Goal: Task Accomplishment & Management: Manage account settings

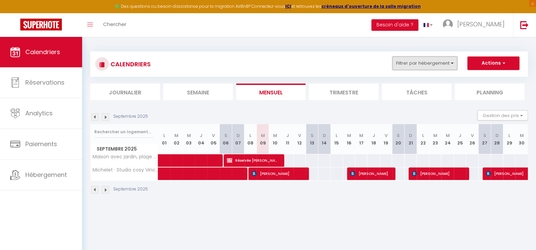
click at [453, 62] on button "Filtrer par hébergement" at bounding box center [424, 63] width 65 height 14
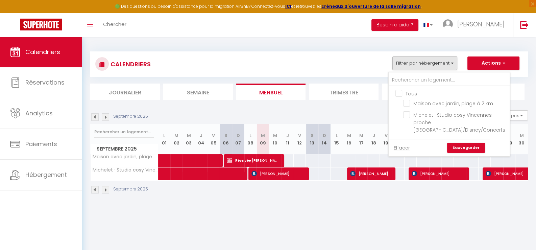
click at [400, 92] on input "Tous" at bounding box center [456, 93] width 121 height 7
checkbox input "true"
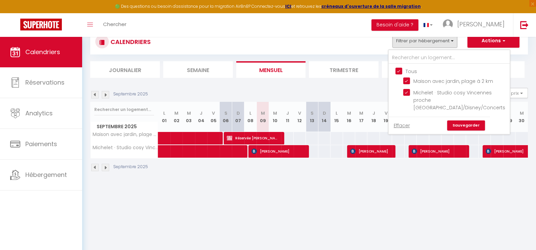
scroll to position [33, 0]
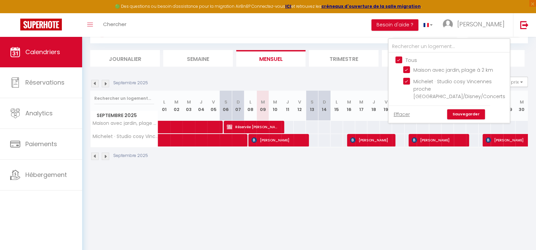
click at [473, 119] on link "Sauvegarder" at bounding box center [466, 114] width 38 height 10
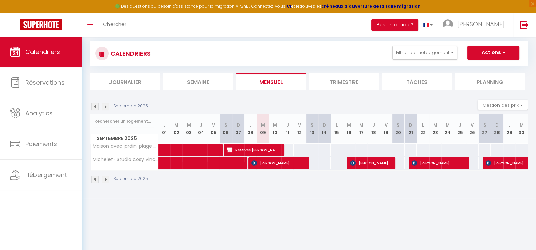
scroll to position [0, 0]
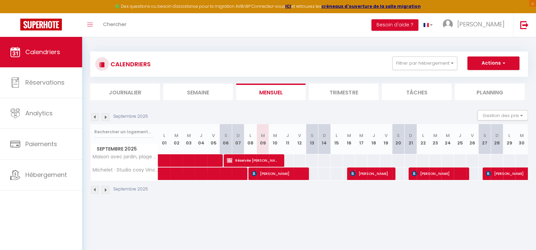
click at [341, 93] on li "Trimestre" at bounding box center [344, 92] width 70 height 17
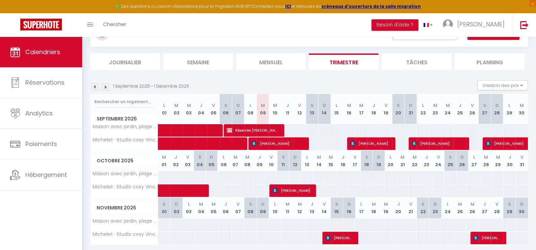
scroll to position [18, 0]
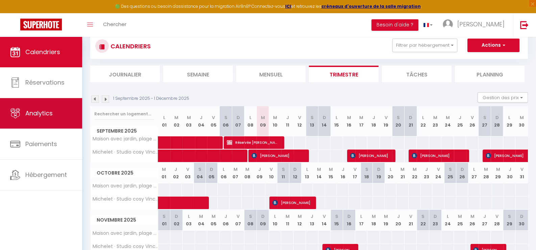
click at [35, 112] on span "Analytics" at bounding box center [38, 113] width 27 height 8
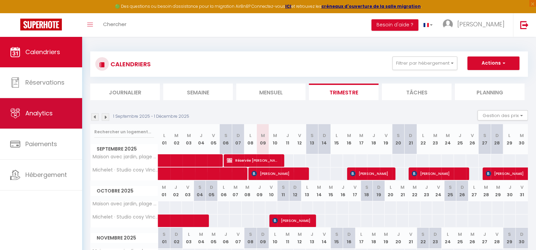
select select "2025"
select select "9"
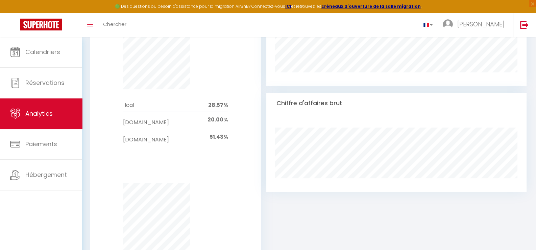
scroll to position [389, 0]
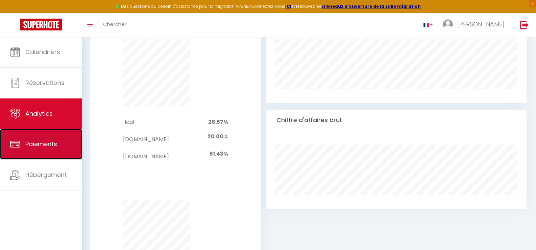
click at [46, 144] on span "Paiements" at bounding box center [41, 144] width 32 height 8
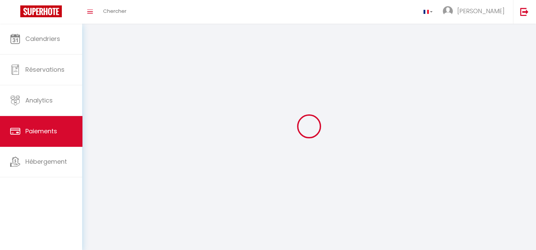
select select "2"
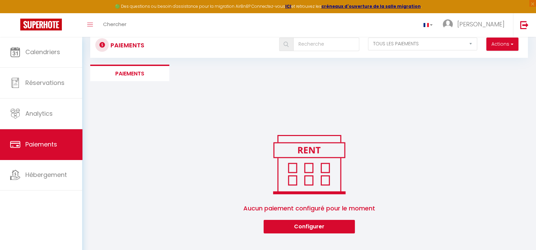
scroll to position [37, 0]
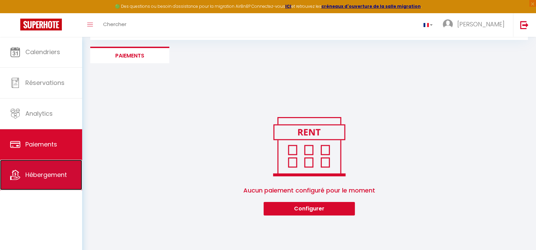
click at [50, 173] on span "Hébergement" at bounding box center [46, 174] width 42 height 8
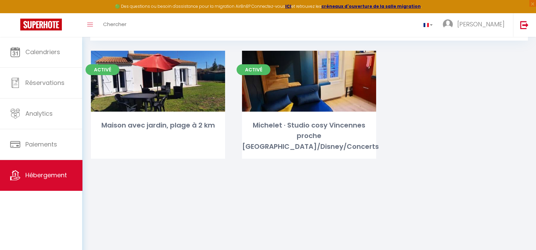
scroll to position [37, 0]
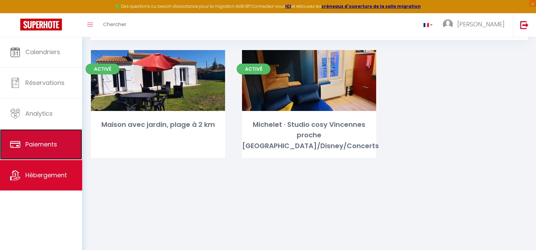
click at [37, 147] on span "Paiements" at bounding box center [41, 144] width 32 height 8
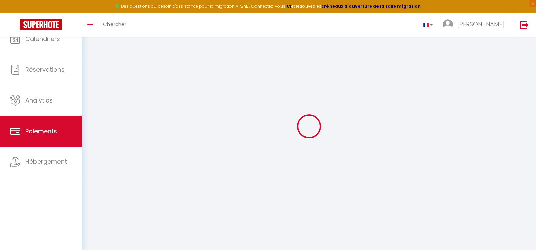
select select "2"
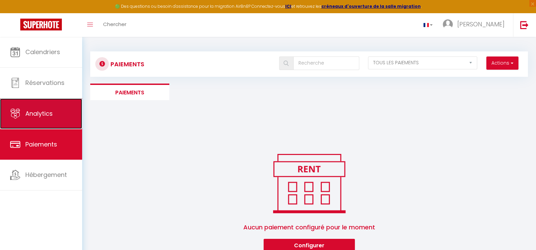
click at [32, 116] on span "Analytics" at bounding box center [38, 113] width 27 height 8
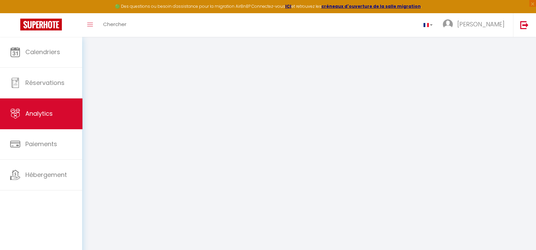
select select "2025"
select select "9"
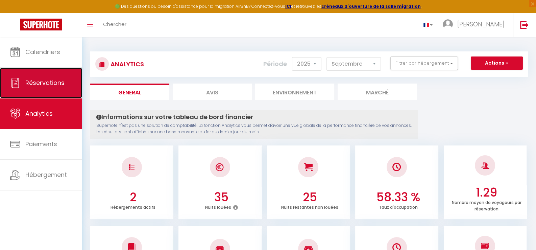
click at [29, 86] on span "Réservations" at bounding box center [44, 82] width 39 height 8
select select "not_cancelled"
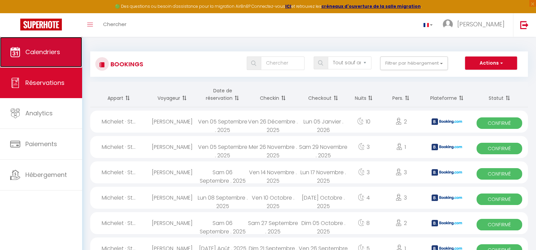
click at [54, 50] on span "Calendriers" at bounding box center [42, 52] width 35 height 8
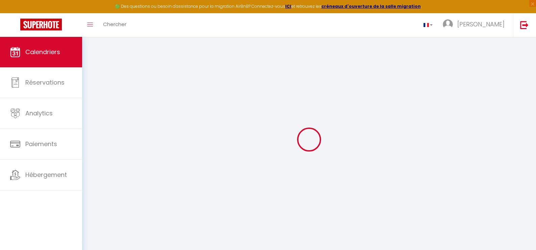
select select
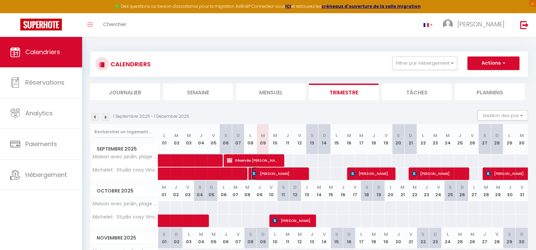
click at [284, 172] on span "[PERSON_NAME]" at bounding box center [278, 173] width 53 height 13
select select "OK"
select select "KO"
select select "0"
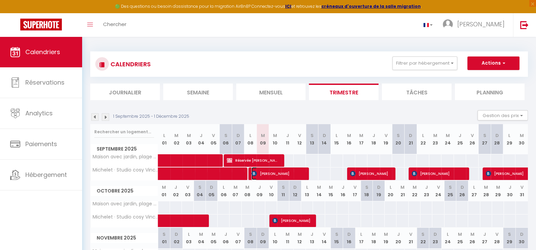
select select "1"
select select
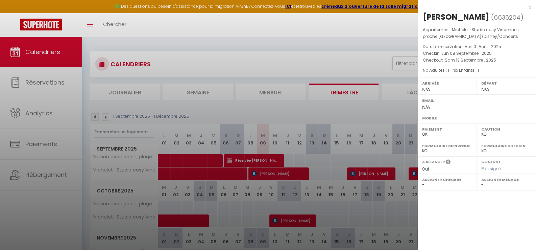
click at [240, 160] on div at bounding box center [268, 125] width 536 height 250
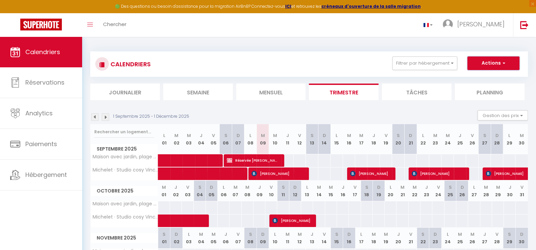
click at [504, 62] on span "button" at bounding box center [503, 62] width 4 height 7
click at [310, 62] on div "CALENDRIERS Filtrer par hébergement Tous Maison avec jardin, plage à 2 [PERSON_…" at bounding box center [309, 63] width 428 height 15
click at [522, 115] on button "Gestion des prix" at bounding box center [503, 115] width 50 height 10
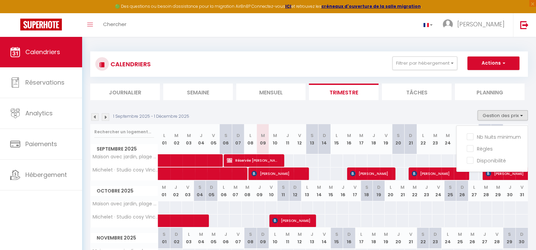
click at [283, 44] on div "CALENDRIERS Filtrer par hébergement Tous Maison avec jardin, plage à 2 [PERSON_…" at bounding box center [309, 170] width 454 height 266
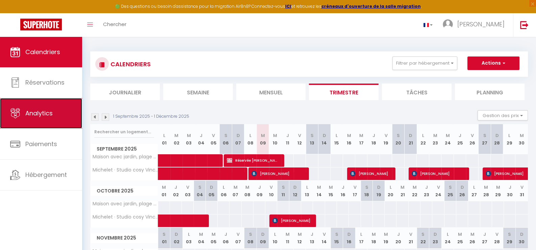
click at [42, 122] on link "Analytics" at bounding box center [41, 113] width 82 height 30
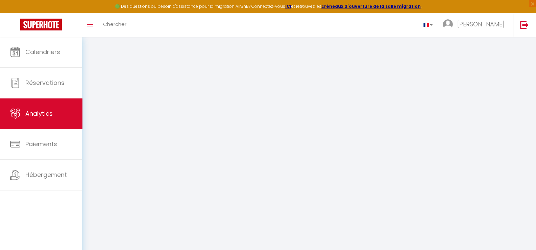
select select "2025"
select select "9"
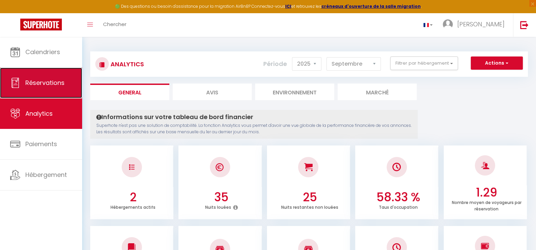
click at [49, 86] on span "Réservations" at bounding box center [44, 82] width 39 height 8
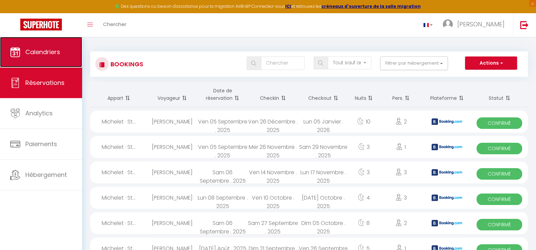
click at [50, 57] on link "Calendriers" at bounding box center [41, 52] width 82 height 30
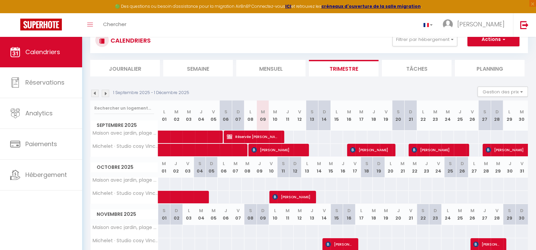
scroll to position [52, 0]
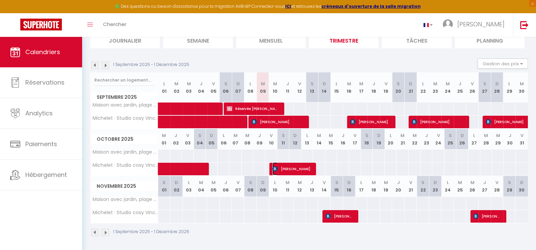
click at [298, 168] on span "[PERSON_NAME]" at bounding box center [292, 168] width 41 height 13
select select "OK"
select select "KO"
select select "0"
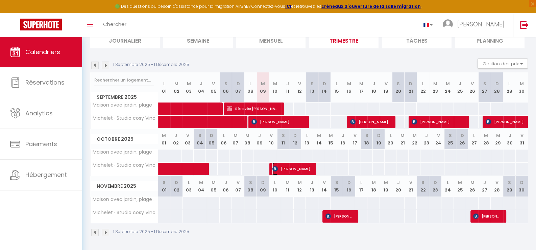
select select "1"
select select
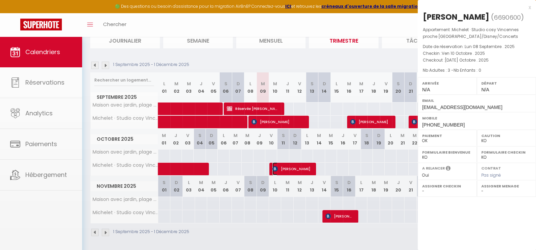
select select "52161"
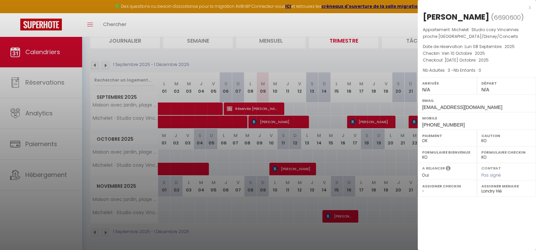
click at [298, 168] on div at bounding box center [268, 125] width 536 height 250
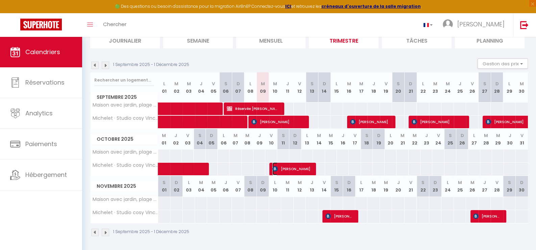
click at [297, 168] on span "[PERSON_NAME]" at bounding box center [292, 168] width 41 height 13
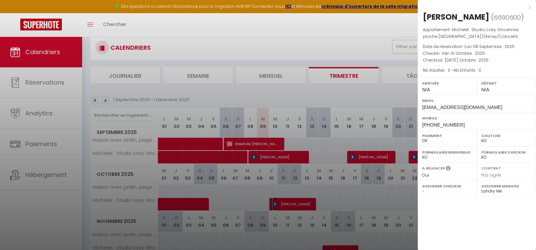
scroll to position [0, 0]
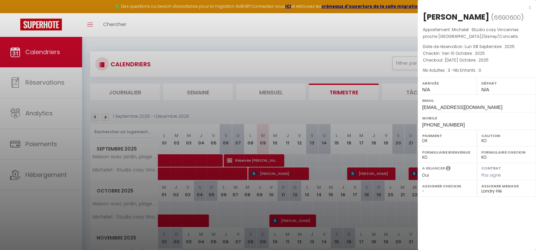
click at [529, 8] on div "x" at bounding box center [474, 7] width 113 height 8
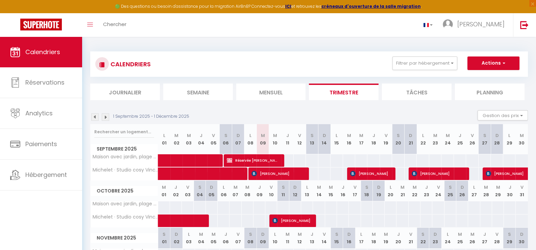
scroll to position [33, 0]
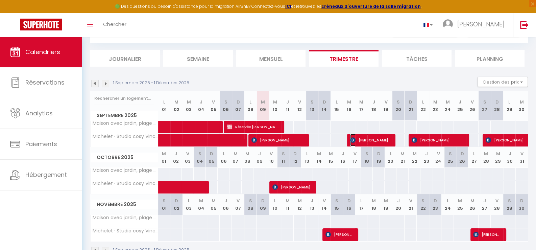
click at [379, 138] on span "[PERSON_NAME]" at bounding box center [370, 140] width 41 height 13
select select
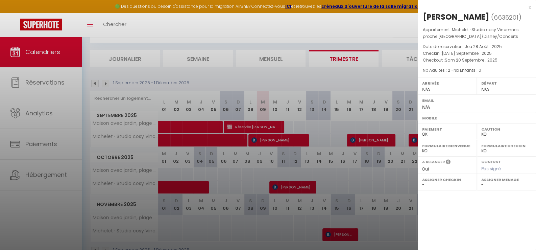
click at [379, 138] on div at bounding box center [268, 125] width 536 height 250
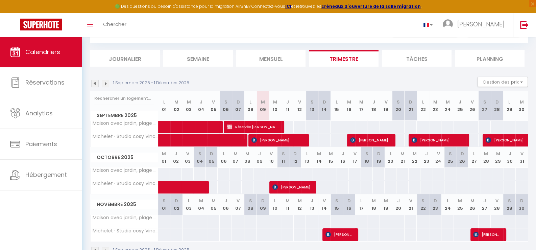
click at [423, 60] on li "Tâches" at bounding box center [417, 58] width 70 height 17
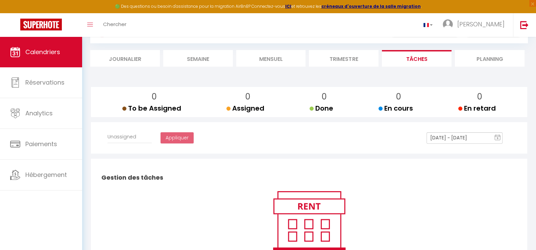
select select
click at [492, 57] on li "Planning" at bounding box center [490, 58] width 70 height 17
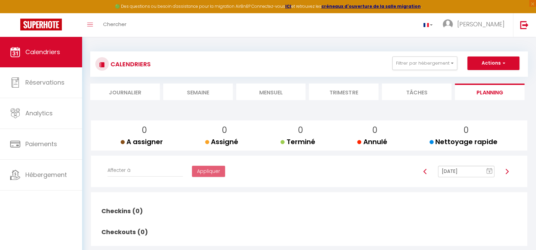
click at [345, 90] on li "Trimestre" at bounding box center [344, 92] width 70 height 17
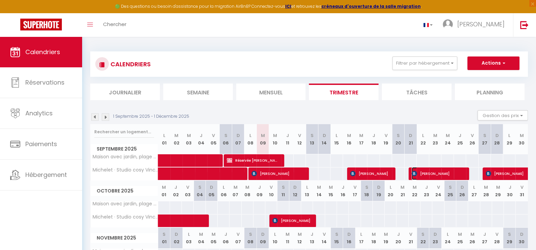
click at [427, 173] on span "[PERSON_NAME]" at bounding box center [438, 173] width 53 height 13
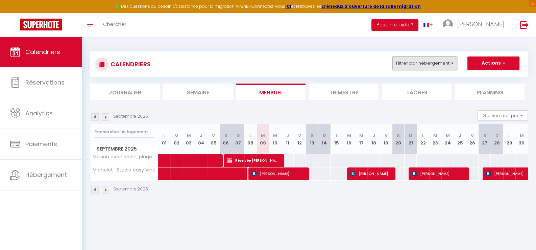
click at [455, 62] on button "Filtrer par hébergement" at bounding box center [424, 63] width 65 height 14
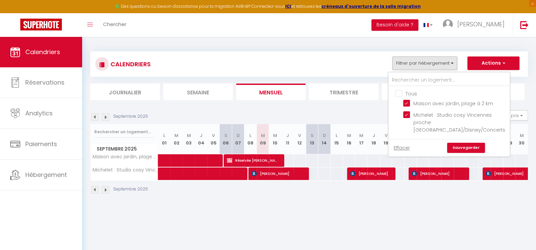
click at [400, 93] on input "Tous" at bounding box center [456, 93] width 121 height 7
checkbox input "true"
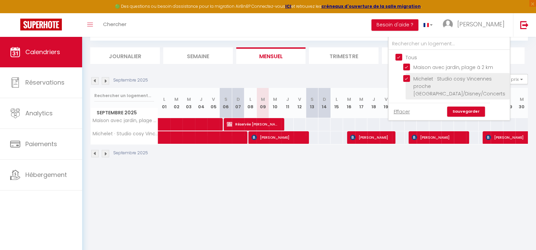
scroll to position [37, 0]
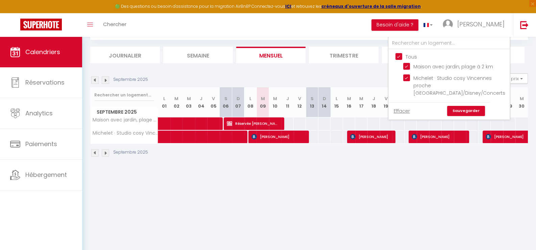
click at [471, 113] on link "Sauvegarder" at bounding box center [466, 111] width 38 height 10
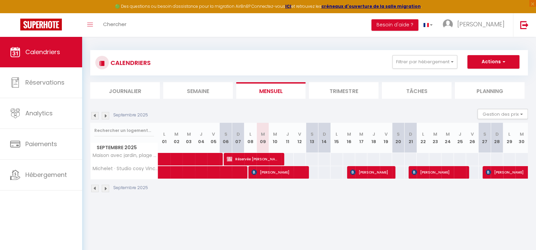
scroll to position [0, 0]
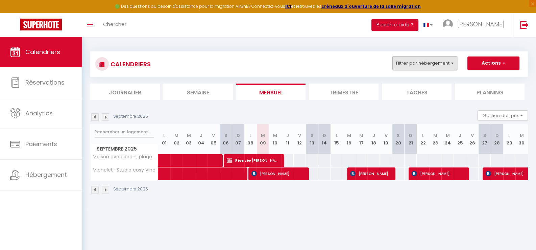
click at [452, 64] on button "Filtrer par hébergement" at bounding box center [424, 63] width 65 height 14
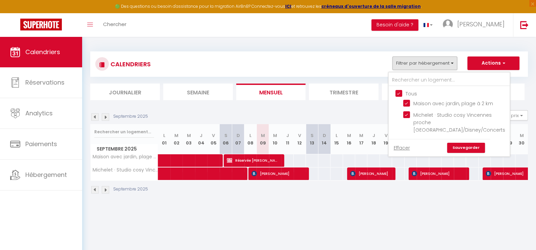
click at [335, 142] on th "L 15" at bounding box center [337, 139] width 12 height 30
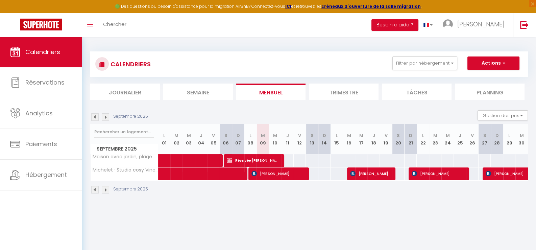
click at [342, 93] on li "Trimestre" at bounding box center [344, 92] width 70 height 17
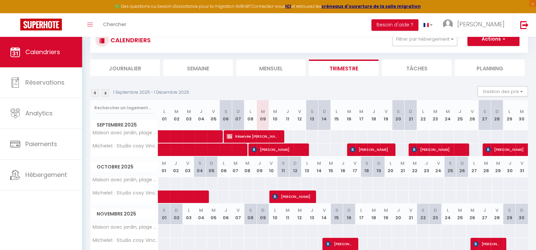
scroll to position [52, 0]
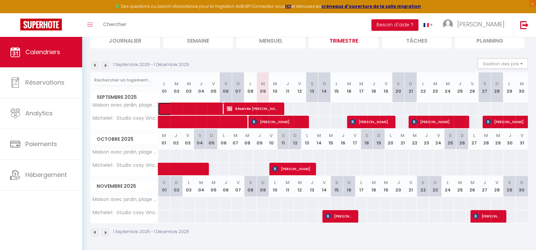
click at [196, 109] on span at bounding box center [204, 108] width 78 height 13
select select "OK"
select select "KO"
select select "0"
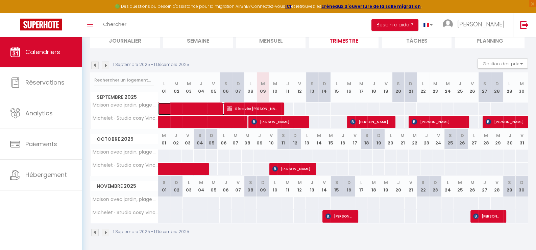
select select "1"
select select
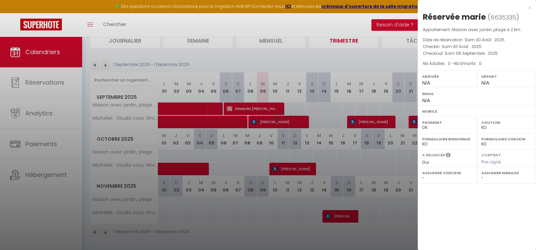
click at [248, 110] on div at bounding box center [268, 125] width 536 height 250
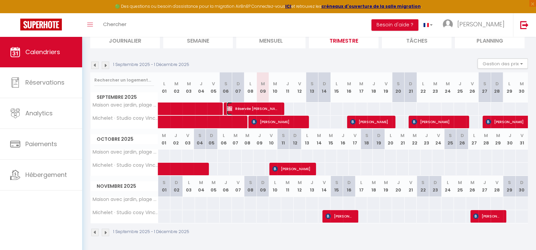
click at [248, 110] on span "Réservée [PERSON_NAME]" at bounding box center [253, 108] width 53 height 13
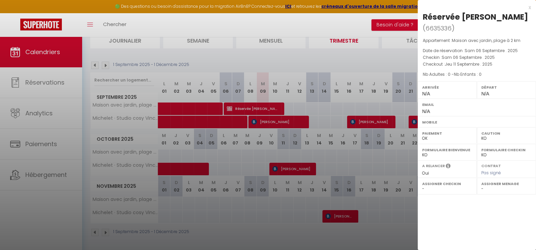
click at [285, 121] on div at bounding box center [268, 125] width 536 height 250
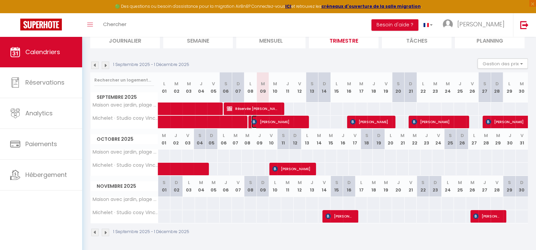
click at [264, 121] on span "[PERSON_NAME]" at bounding box center [278, 121] width 53 height 13
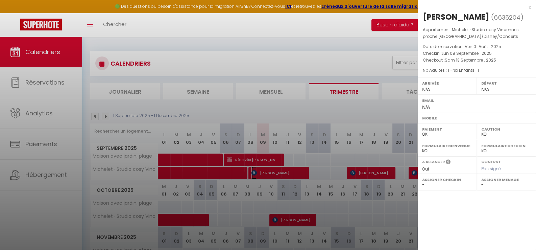
scroll to position [0, 0]
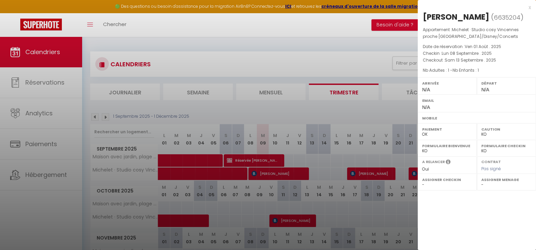
click at [290, 171] on div at bounding box center [268, 125] width 536 height 250
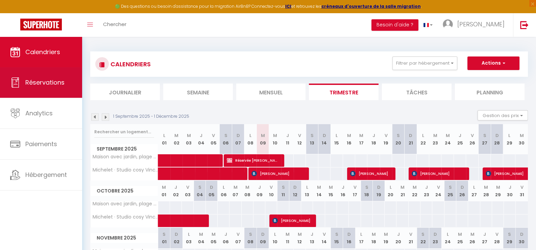
click at [48, 80] on span "Réservations" at bounding box center [44, 82] width 39 height 8
select select "not_cancelled"
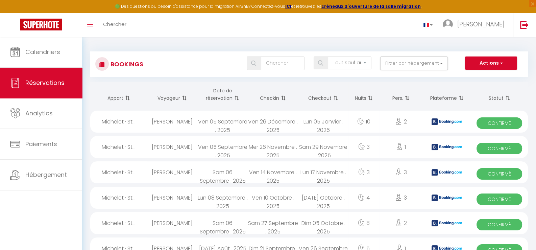
click at [503, 123] on span "Confirmé" at bounding box center [500, 122] width 46 height 11
select select "OK"
select select "KO"
select select "0"
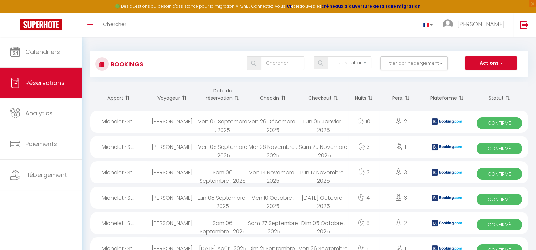
select select "1"
select select
select select "52161"
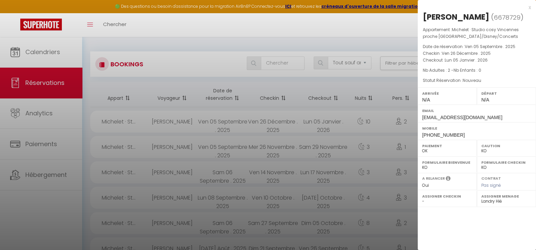
click at [370, 25] on div at bounding box center [268, 125] width 536 height 250
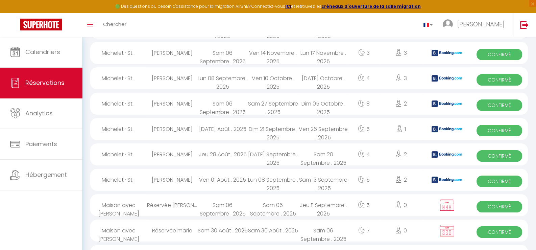
scroll to position [135, 0]
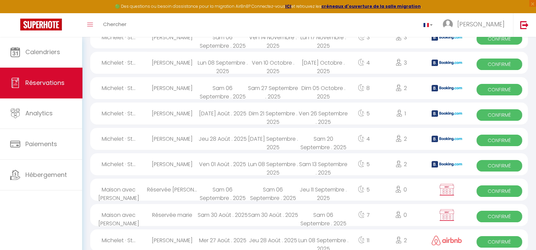
click at [502, 112] on span "Confirmé" at bounding box center [500, 114] width 46 height 11
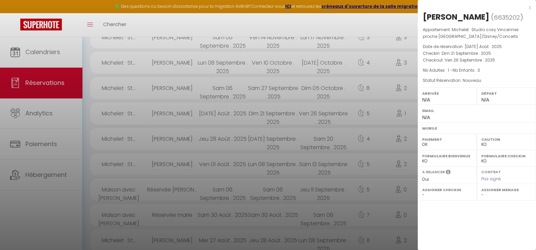
click at [177, 164] on div at bounding box center [268, 125] width 536 height 250
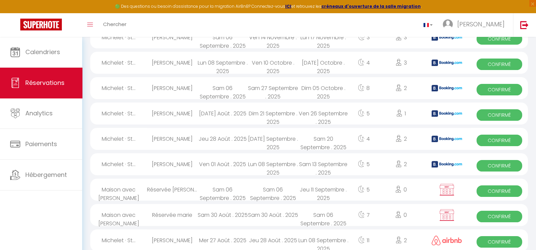
click at [504, 165] on span "Confirmé" at bounding box center [500, 165] width 46 height 11
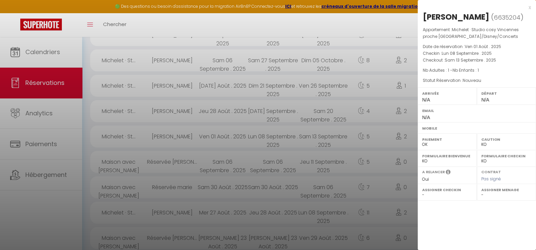
scroll to position [203, 0]
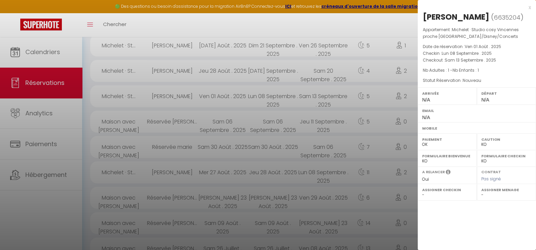
click at [123, 146] on div at bounding box center [268, 125] width 536 height 250
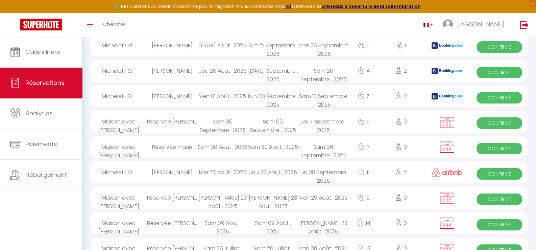
click at [495, 148] on span "Confirmé" at bounding box center [500, 148] width 46 height 11
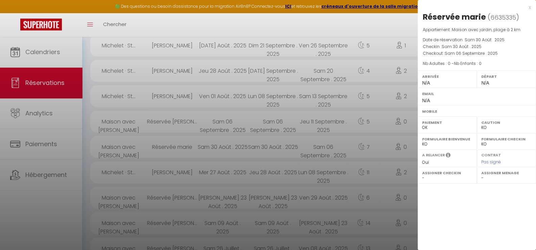
click at [25, 198] on div at bounding box center [268, 125] width 536 height 250
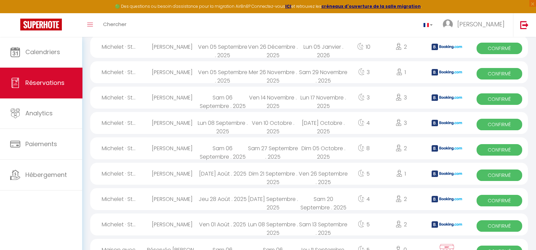
scroll to position [0, 0]
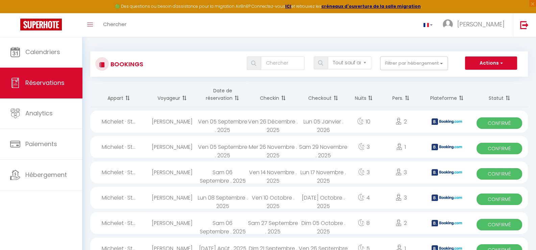
click at [503, 146] on span "Confirmé" at bounding box center [500, 148] width 46 height 11
select select "52161"
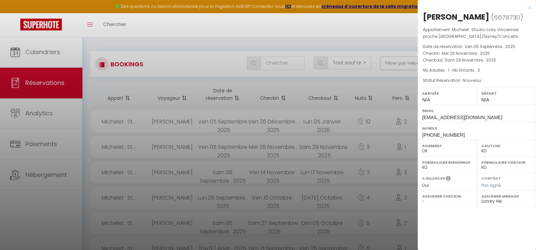
click at [33, 194] on div at bounding box center [268, 125] width 536 height 250
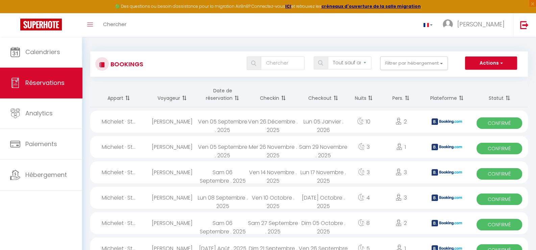
click at [496, 174] on span "Confirmé" at bounding box center [500, 173] width 46 height 11
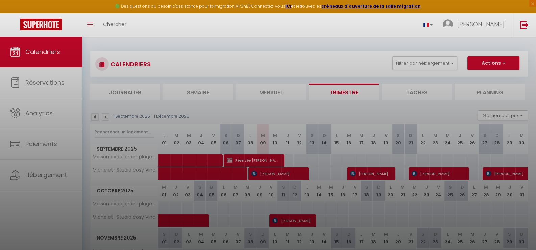
click at [40, 111] on div at bounding box center [268, 125] width 536 height 250
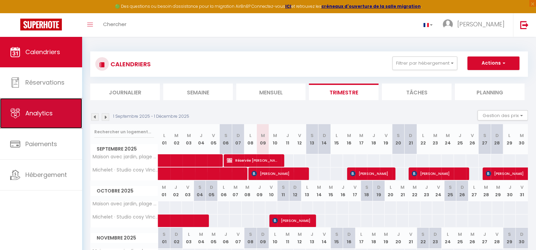
click at [40, 111] on span "Analytics" at bounding box center [38, 113] width 27 height 8
select select "2025"
select select "9"
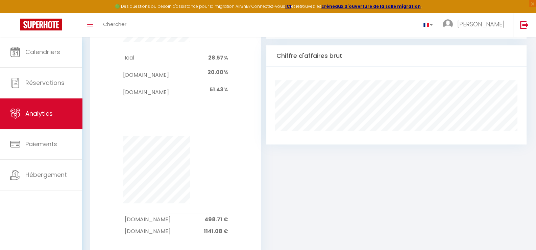
scroll to position [456, 0]
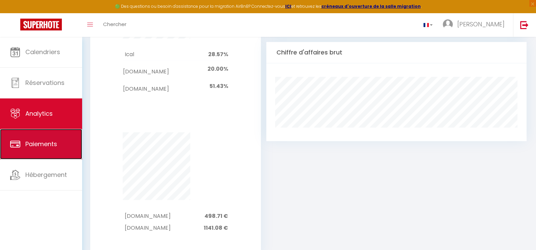
click at [44, 143] on span "Paiements" at bounding box center [41, 144] width 32 height 8
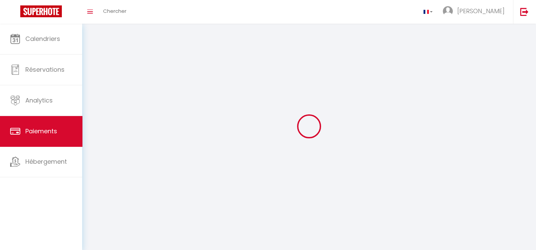
select select "2"
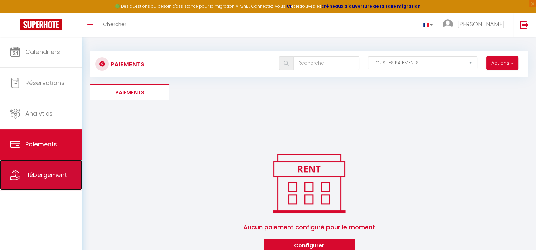
click at [47, 171] on span "Hébergement" at bounding box center [46, 174] width 42 height 8
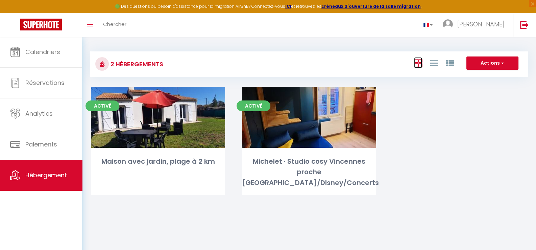
click at [420, 63] on icon at bounding box center [418, 63] width 8 height 8
click at [500, 63] on span "button" at bounding box center [502, 62] width 4 height 7
click at [435, 64] on icon at bounding box center [434, 63] width 8 height 8
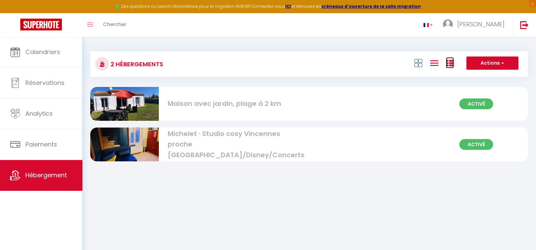
click at [452, 62] on icon at bounding box center [450, 63] width 8 height 8
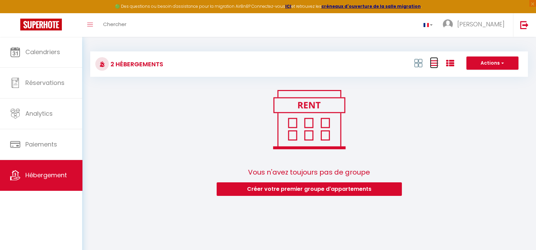
click at [432, 63] on icon at bounding box center [434, 63] width 8 height 8
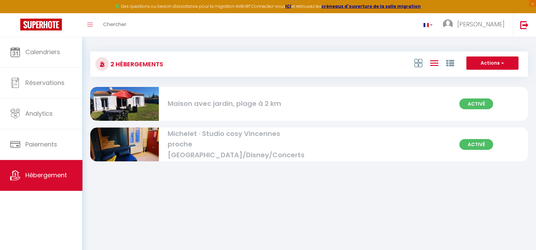
click at [248, 105] on div "Maison avec jardin, plage à 2 km" at bounding box center [236, 103] width 137 height 10
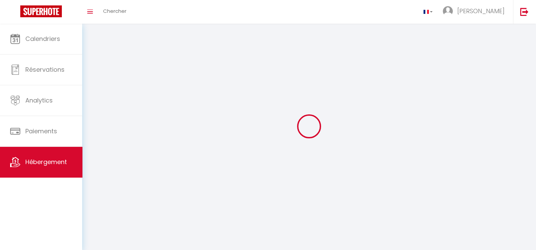
select select "1"
select select "28"
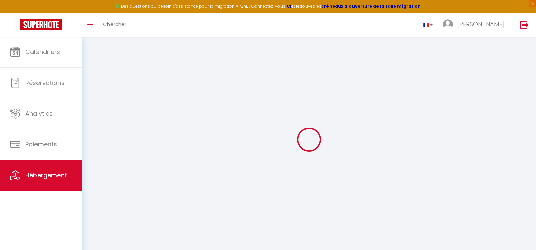
select select
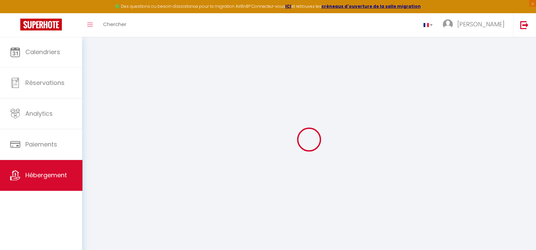
select select
checkbox input "false"
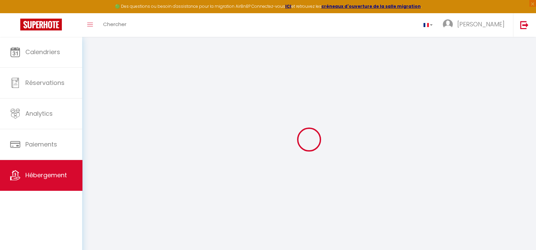
select select
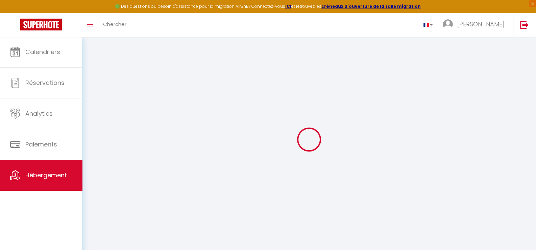
select select
checkbox input "false"
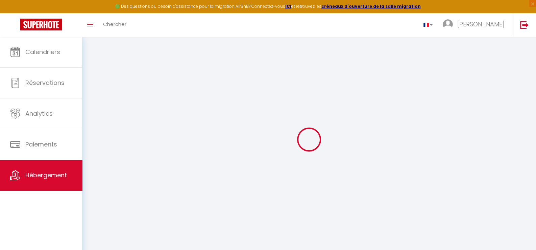
checkbox input "false"
select select
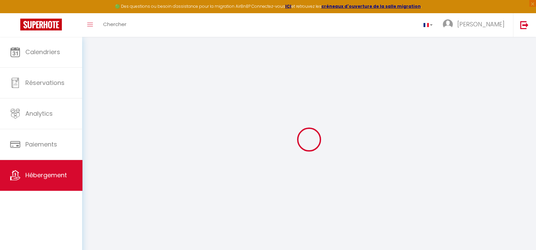
select select
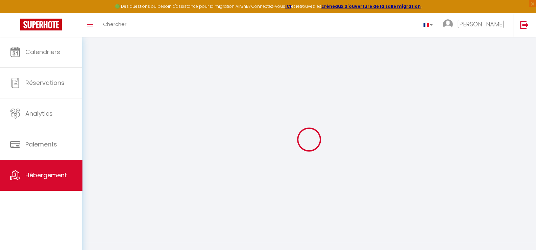
checkbox input "false"
select select
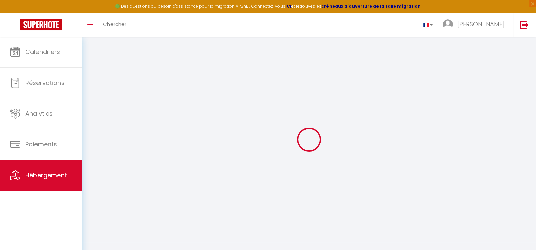
select select
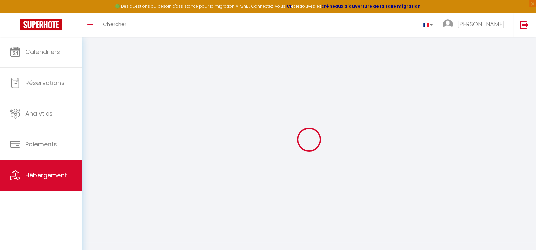
select select
checkbox input "false"
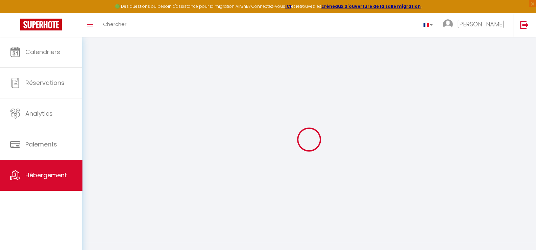
checkbox input "false"
select select
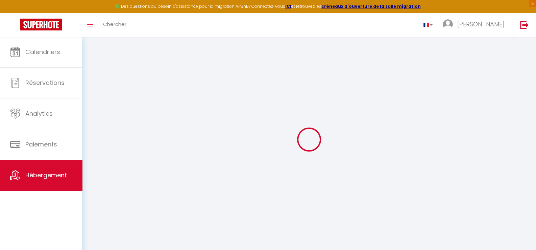
select select
checkbox input "false"
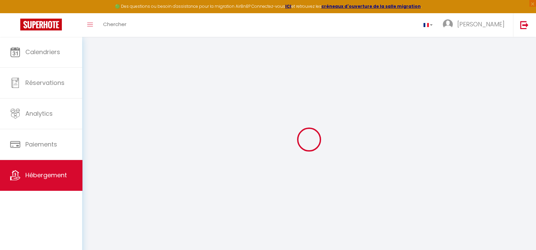
checkbox input "false"
select select
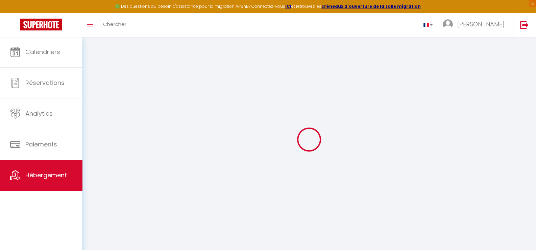
type input "Maison avec jardin, plage à 2 km"
select select "houses"
select select "5"
select select "2"
type input "89"
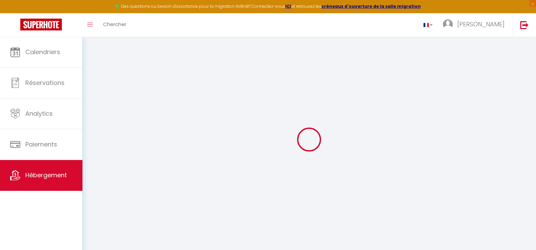
type input "90"
select select
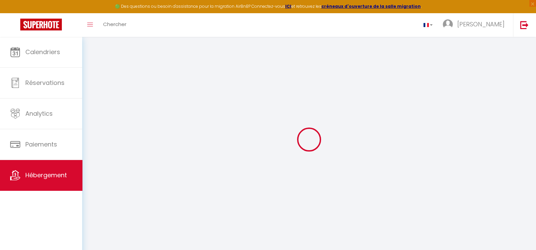
select select
type input "40 Rue des Narcisses"
type input "85270"
type input "Saint-Hilaire-de-Riez"
type input "marie@foxiecom.fr"
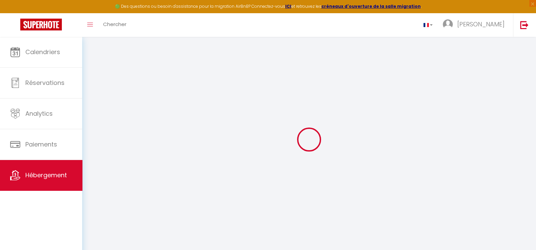
select select
checkbox input "false"
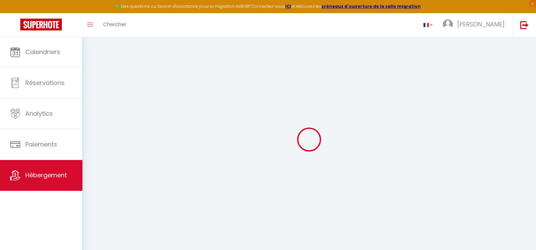
select select
type input "0"
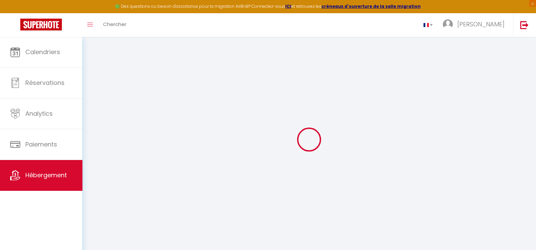
type input "0"
select select
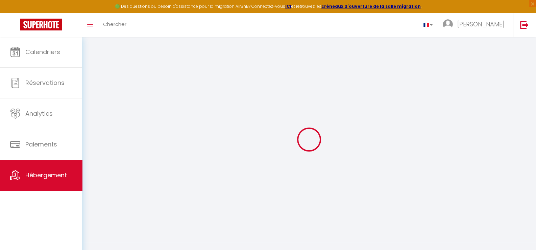
select select
checkbox input "false"
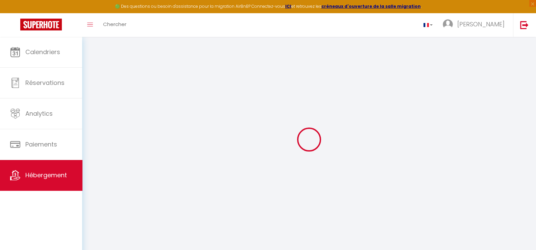
checkbox input "false"
select select
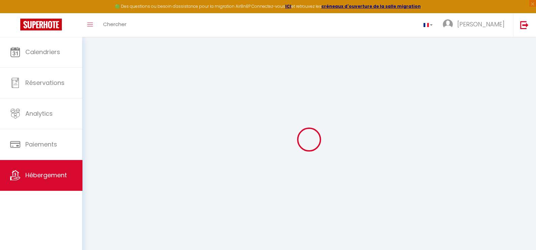
select select
checkbox input "false"
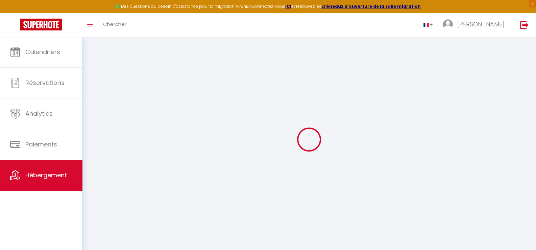
checkbox input "false"
select select
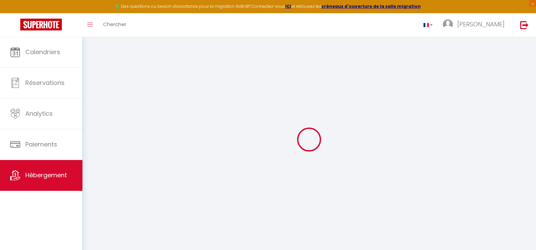
select select
checkbox input "false"
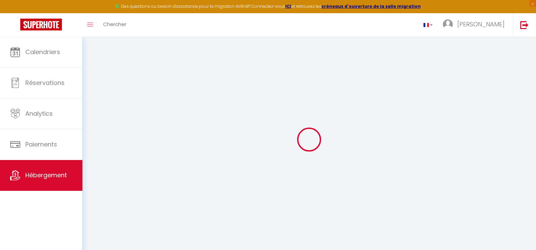
select select
select select "15:00"
select select "23:45"
select select "11:00"
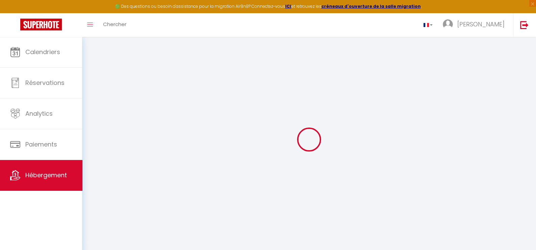
select select "30"
select select "120"
select select
checkbox input "false"
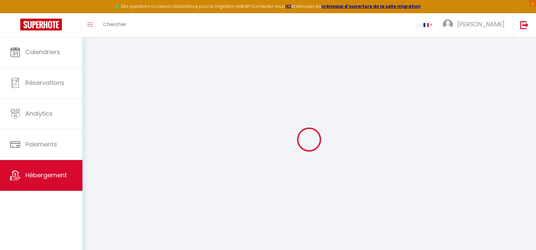
checkbox input "false"
select select
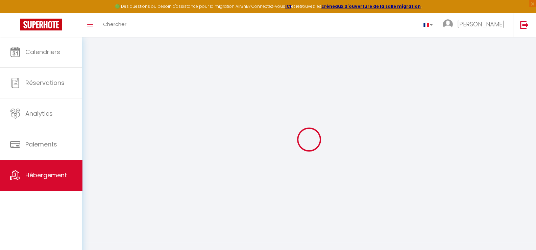
checkbox input "false"
select select
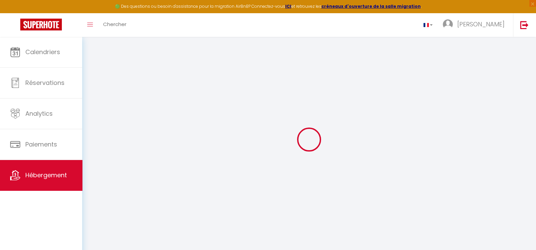
select select
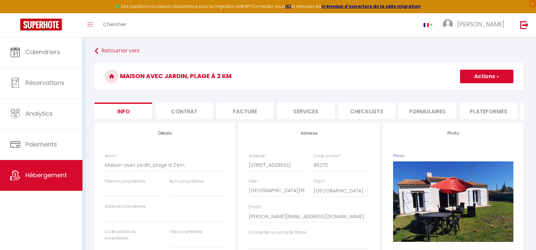
click at [424, 111] on li "Formulaires" at bounding box center [427, 110] width 57 height 17
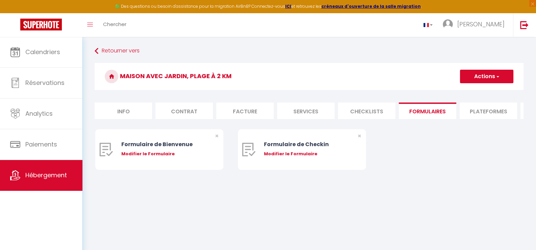
click at [318, 111] on li "Services" at bounding box center [305, 110] width 57 height 17
select select
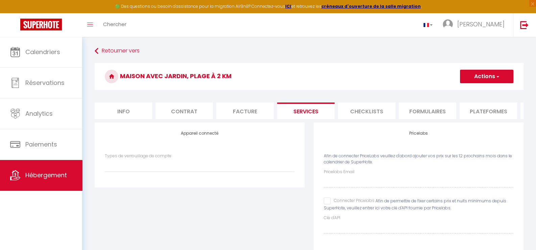
click at [251, 111] on li "Facture" at bounding box center [244, 110] width 57 height 17
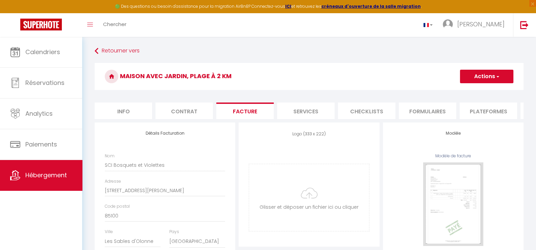
click at [192, 111] on li "Contrat" at bounding box center [184, 110] width 57 height 17
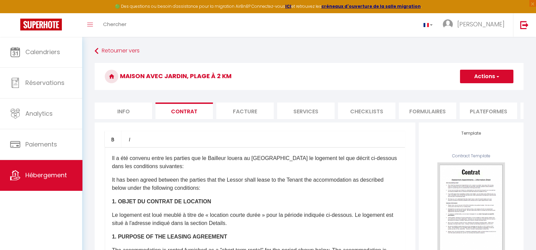
click at [125, 113] on li "Info" at bounding box center [123, 110] width 57 height 17
select select
checkbox input "false"
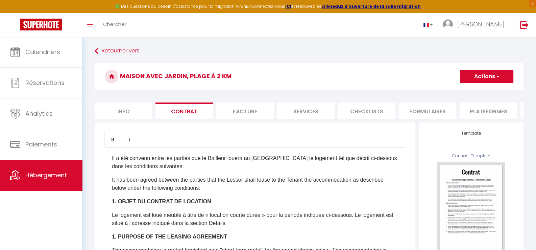
checkbox input "false"
select select
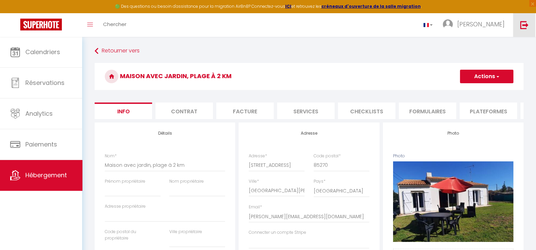
click at [526, 25] on img at bounding box center [524, 25] width 8 height 8
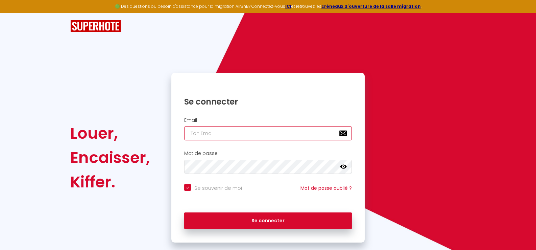
type input "[EMAIL_ADDRESS][DOMAIN_NAME]"
checkbox input "true"
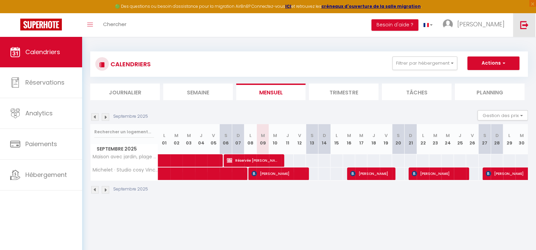
click at [522, 24] on img at bounding box center [524, 25] width 8 height 8
